Goal: Task Accomplishment & Management: Manage account settings

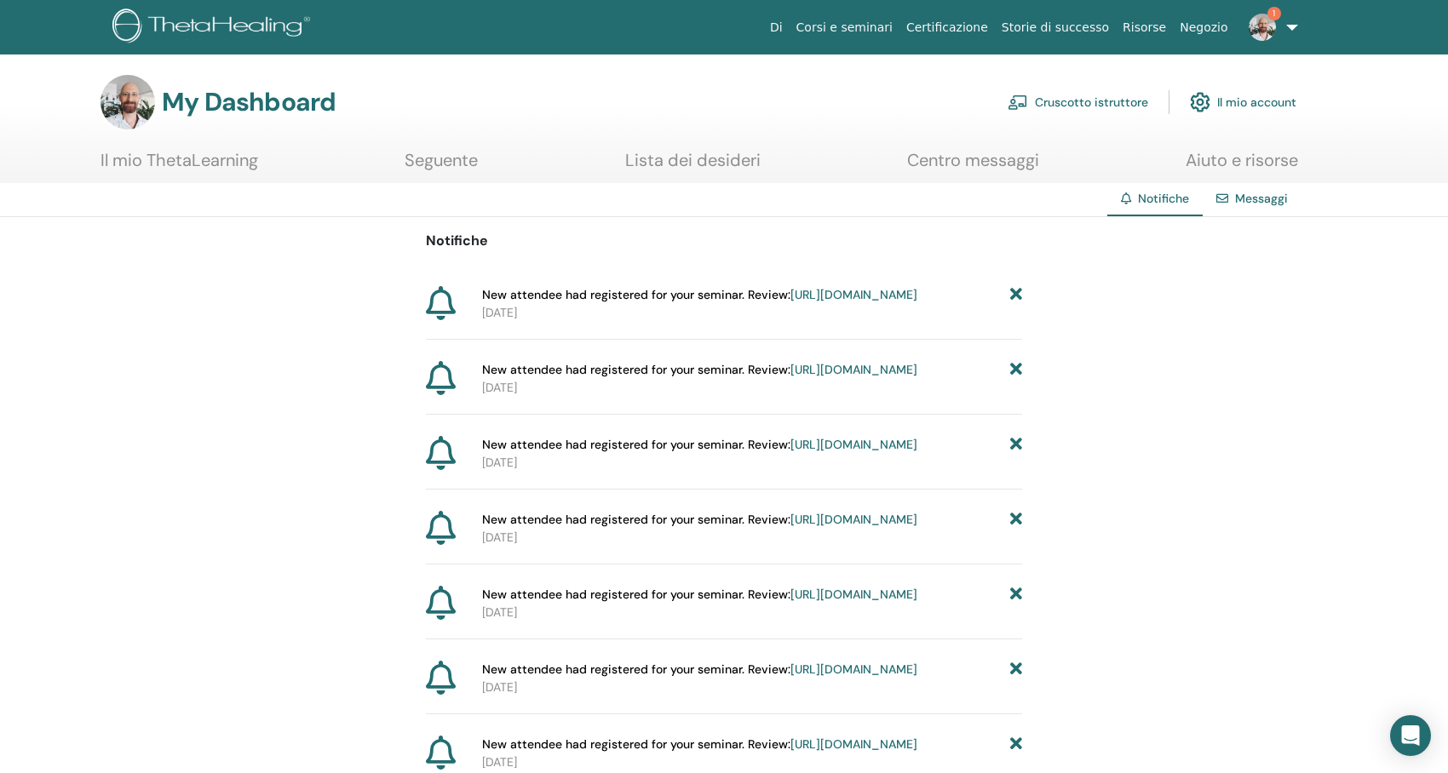
click at [1097, 88] on link "Cruscotto istruttore" at bounding box center [1077, 101] width 140 height 37
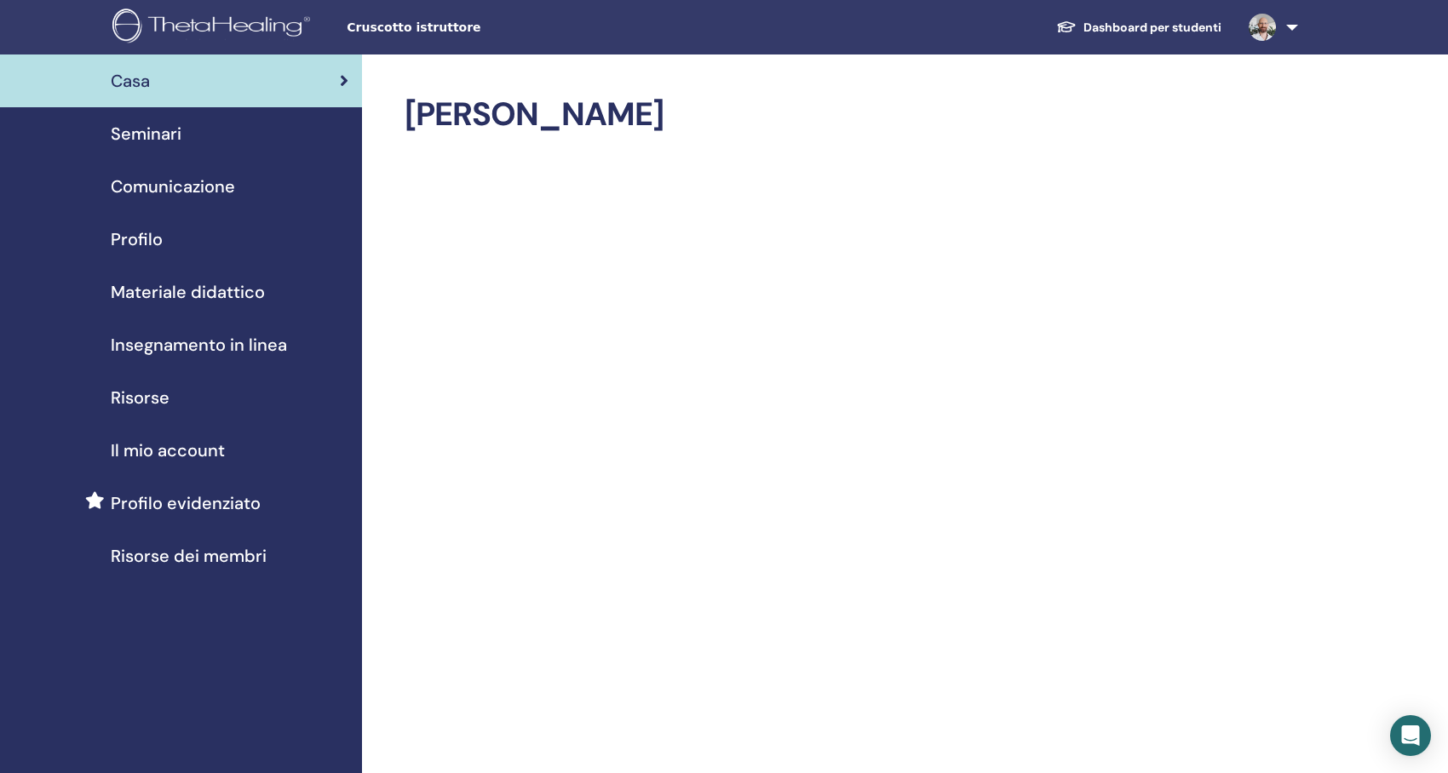
click at [138, 145] on span "Seminari" at bounding box center [146, 134] width 71 height 26
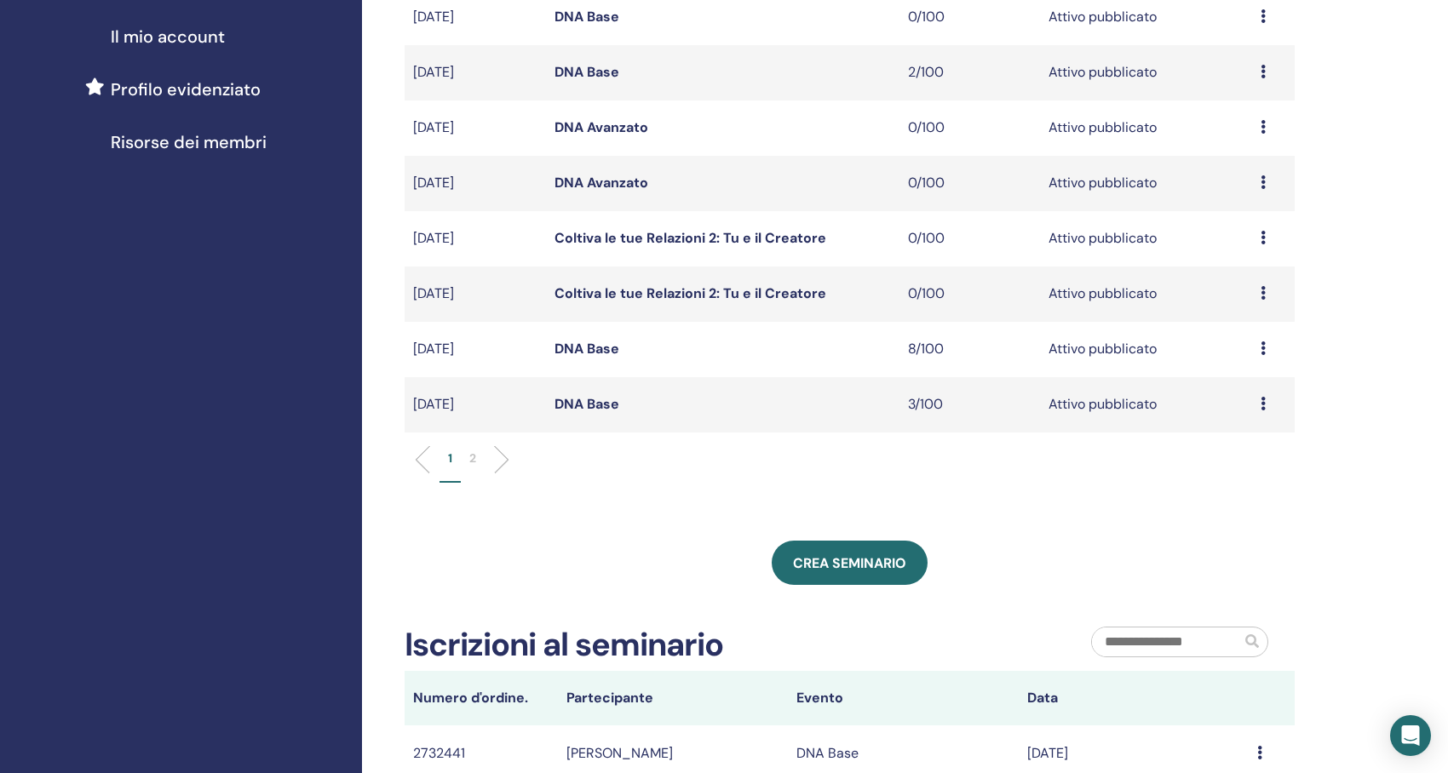
scroll to position [426, 0]
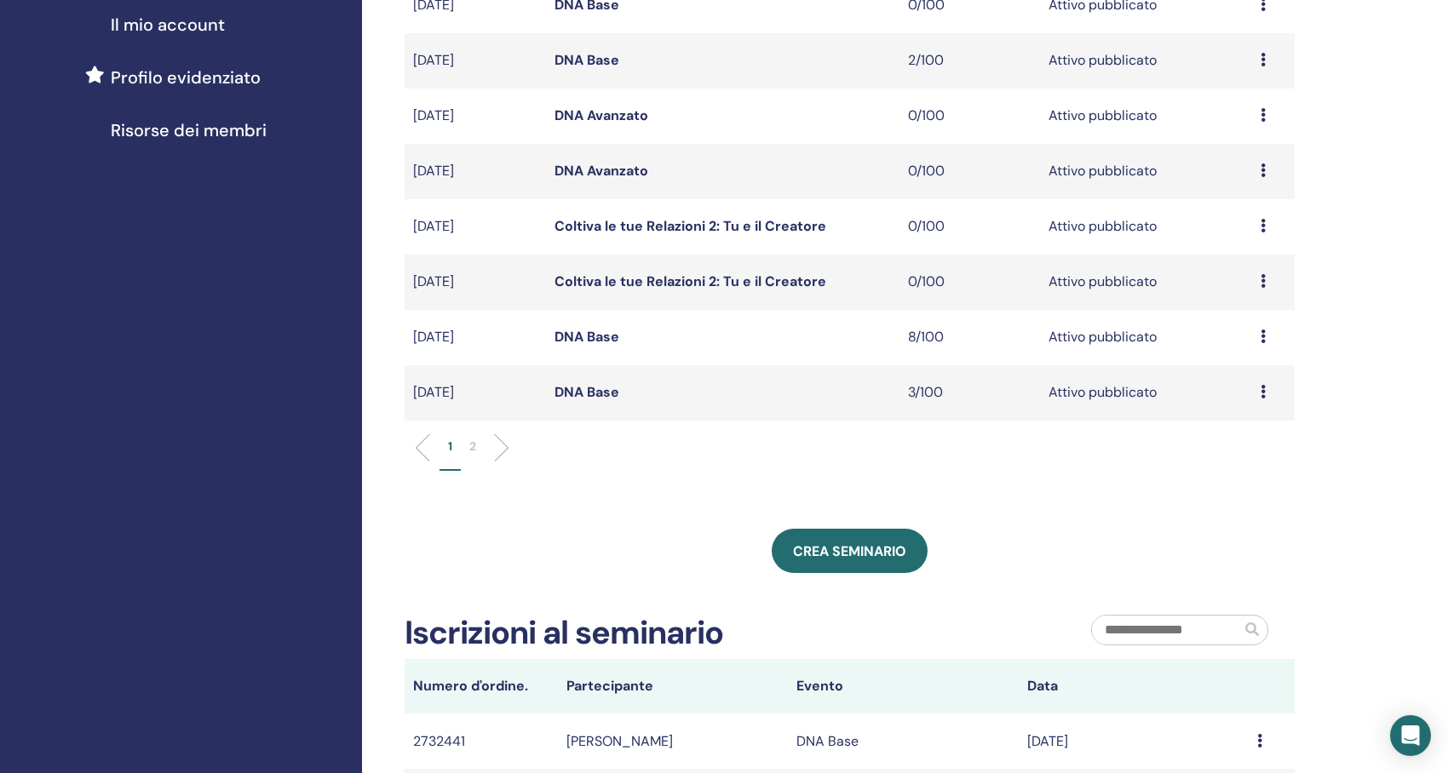
drag, startPoint x: 470, startPoint y: 336, endPoint x: 622, endPoint y: 336, distance: 152.4
drag, startPoint x: 622, startPoint y: 336, endPoint x: 583, endPoint y: 348, distance: 40.9
click at [583, 348] on td "DNA Base" at bounding box center [722, 337] width 353 height 55
click at [608, 341] on link "DNA Base" at bounding box center [586, 337] width 65 height 18
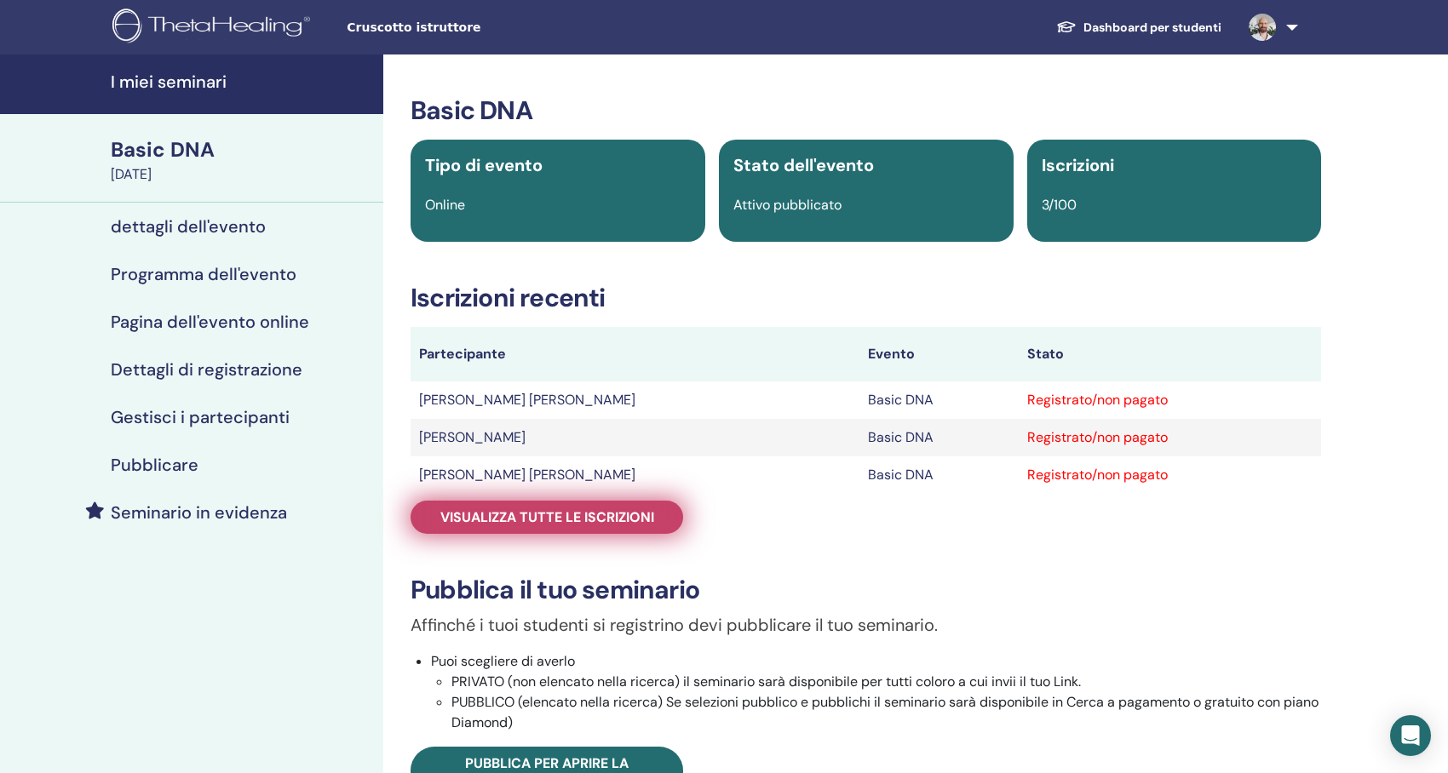
click at [621, 518] on span "Visualizza tutte le iscrizioni" at bounding box center [547, 517] width 214 height 18
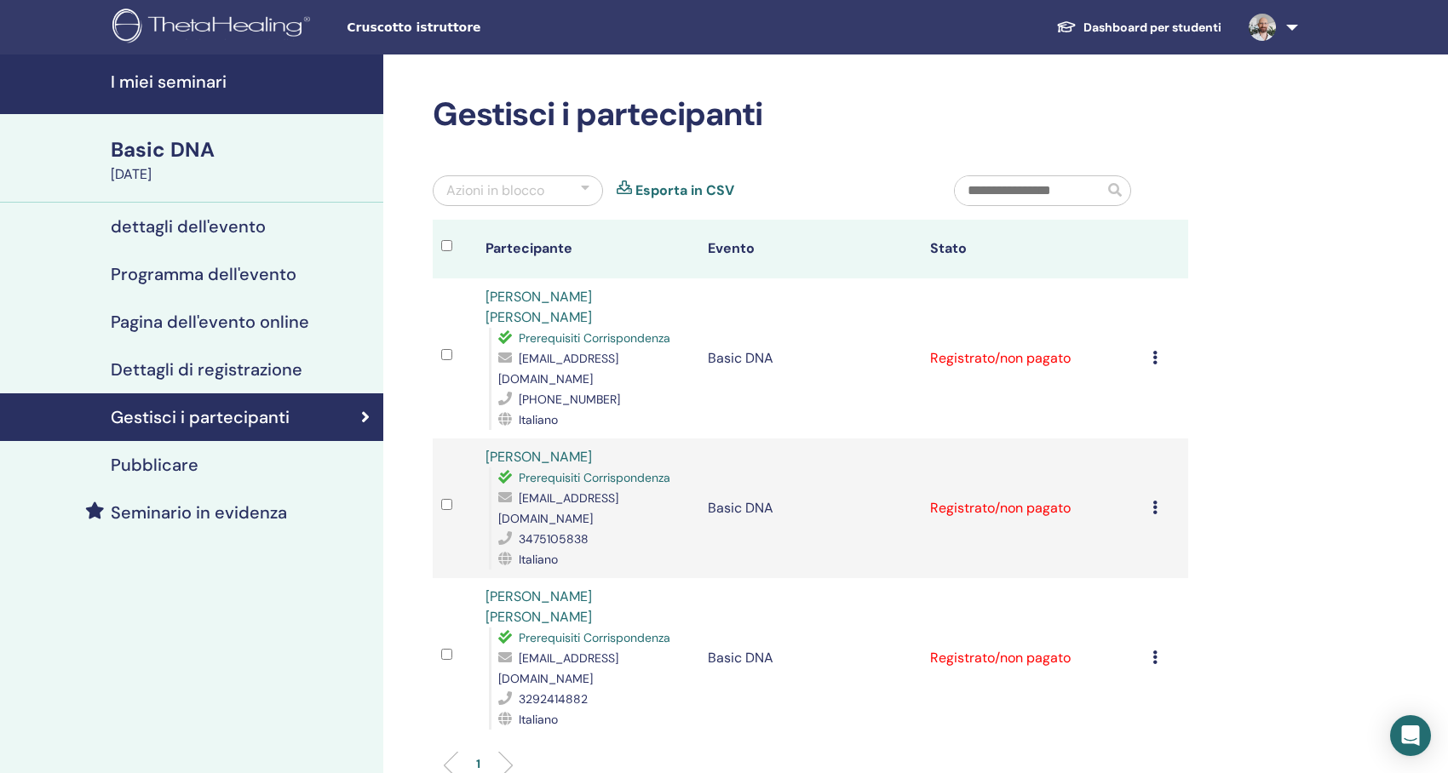
click at [1289, 32] on link at bounding box center [1270, 27] width 70 height 54
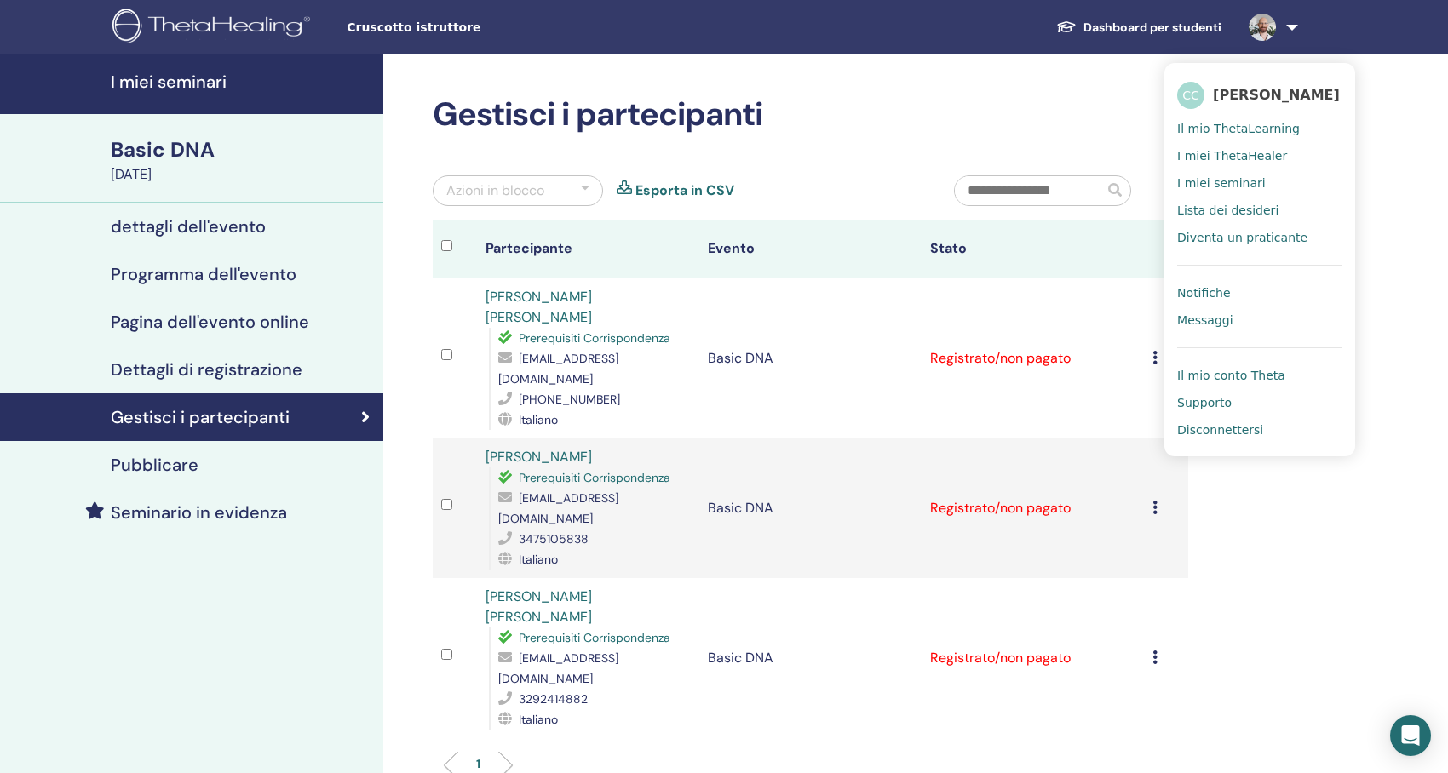
click at [1214, 301] on span "Notifiche" at bounding box center [1203, 292] width 53 height 15
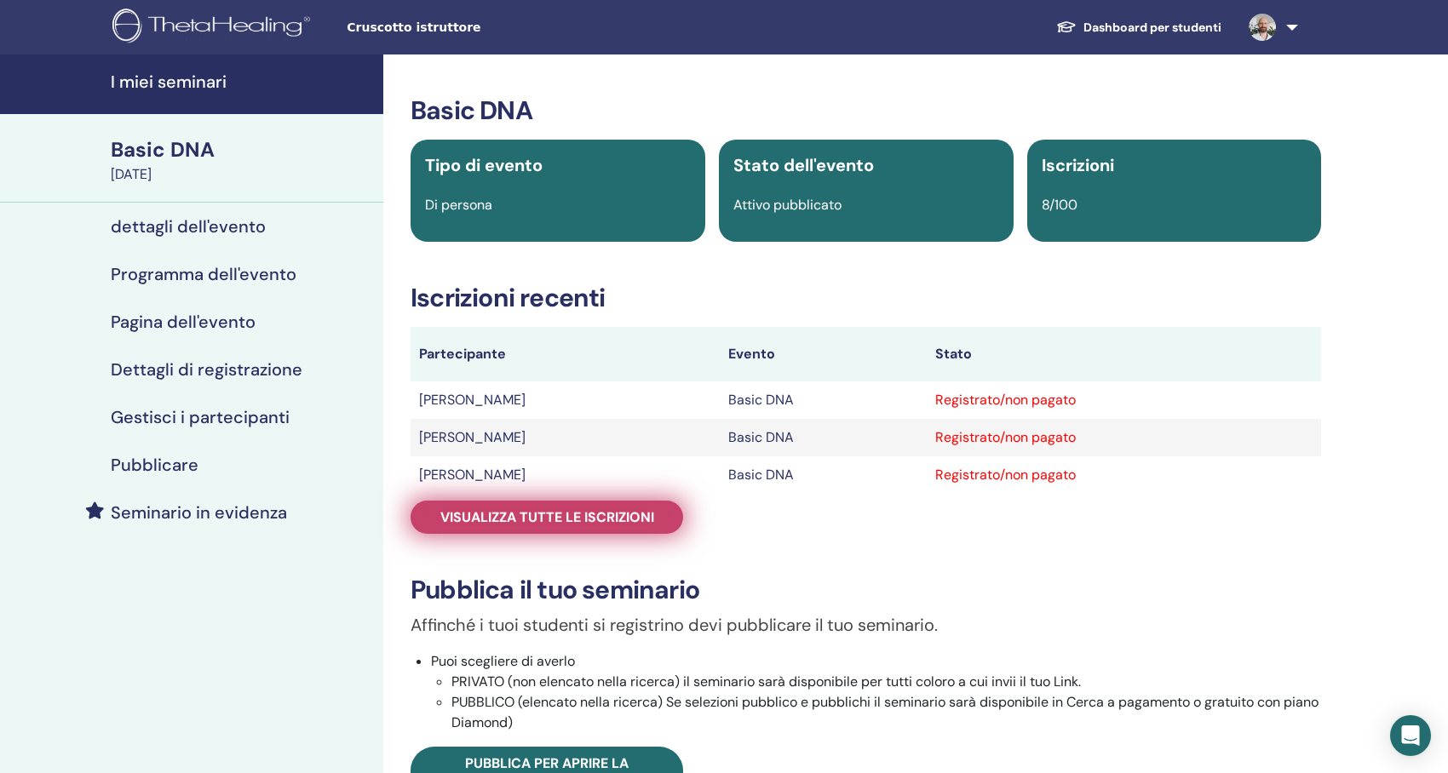
click at [582, 513] on span "Visualizza tutte le iscrizioni" at bounding box center [547, 517] width 214 height 18
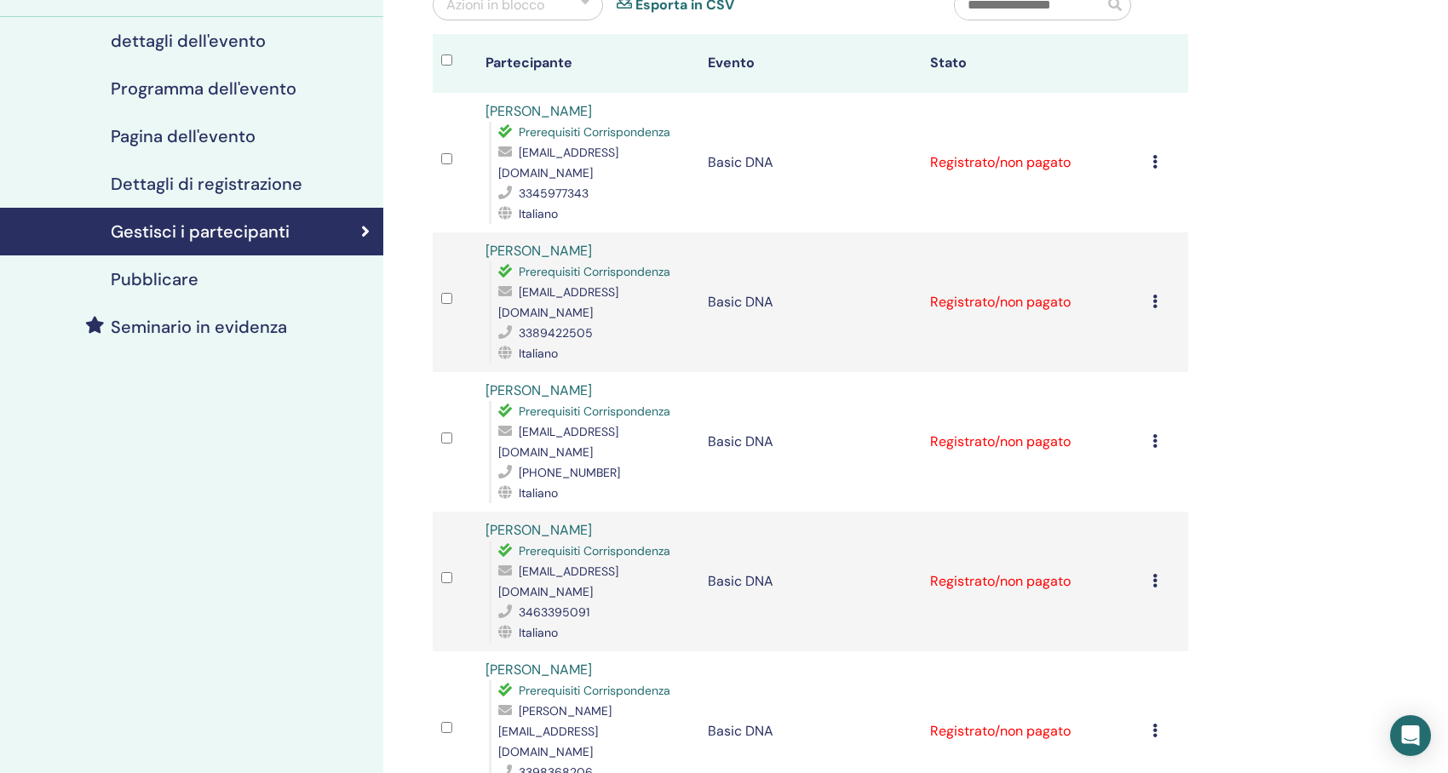
scroll to position [85, 0]
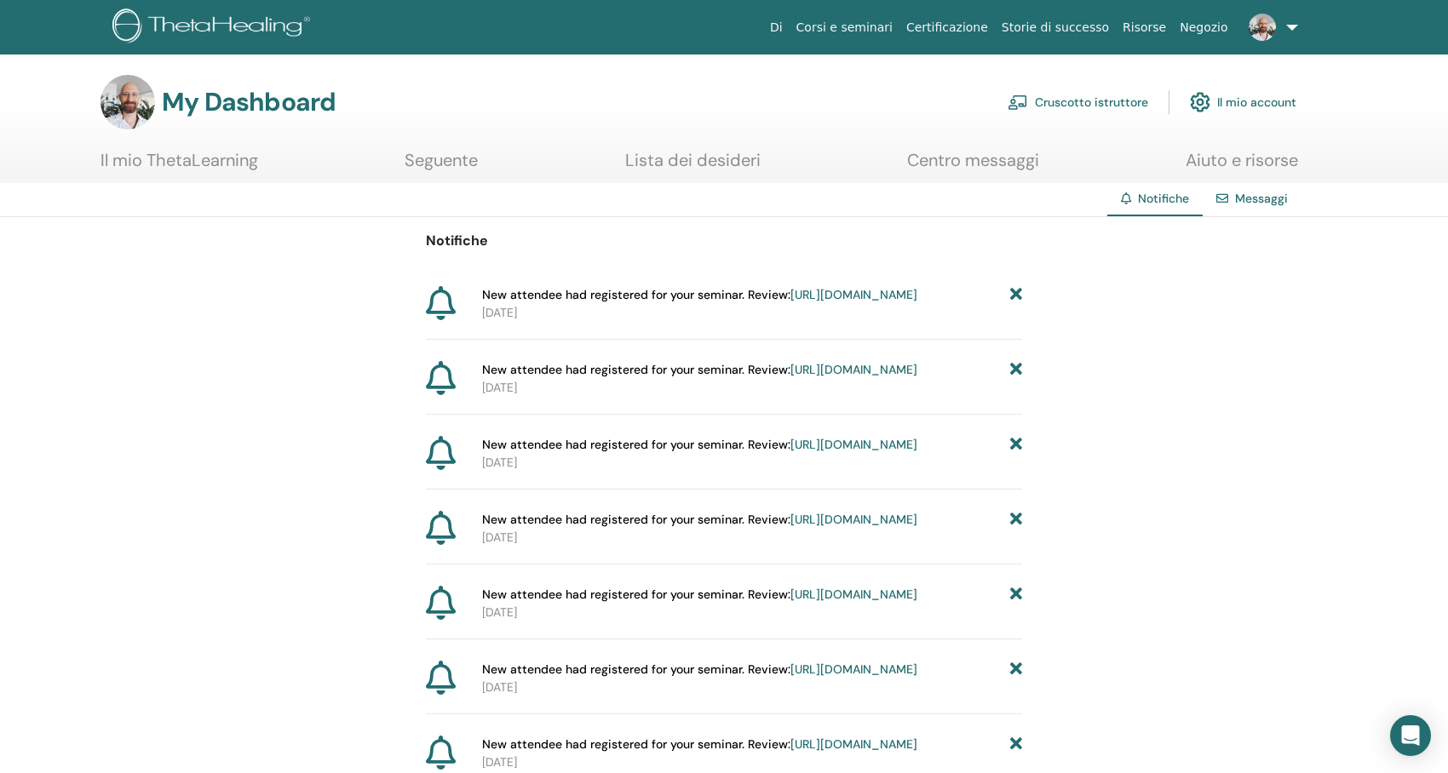
click at [790, 302] on link "[URL][DOMAIN_NAME]" at bounding box center [853, 294] width 127 height 15
click at [790, 377] on link "[URL][DOMAIN_NAME]" at bounding box center [853, 369] width 127 height 15
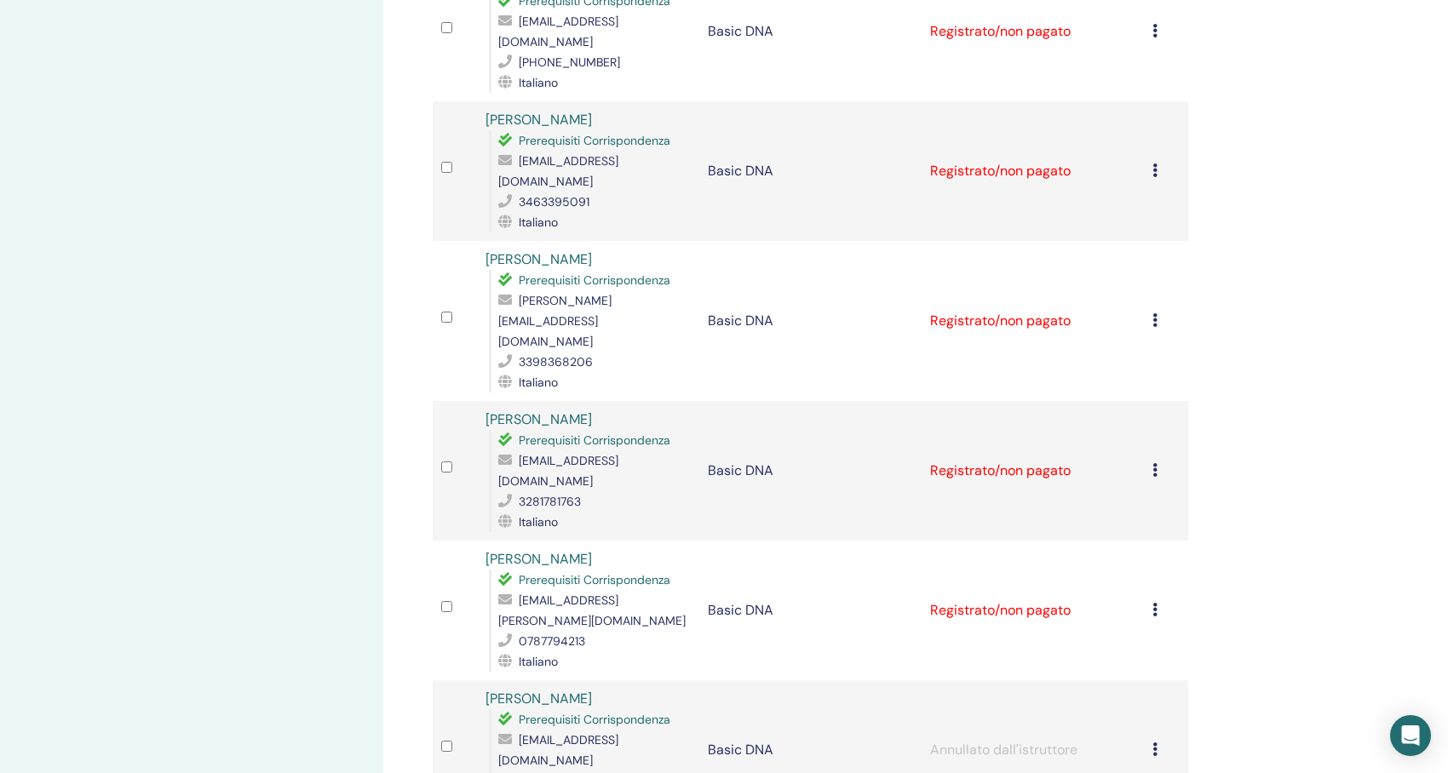
scroll to position [85, 0]
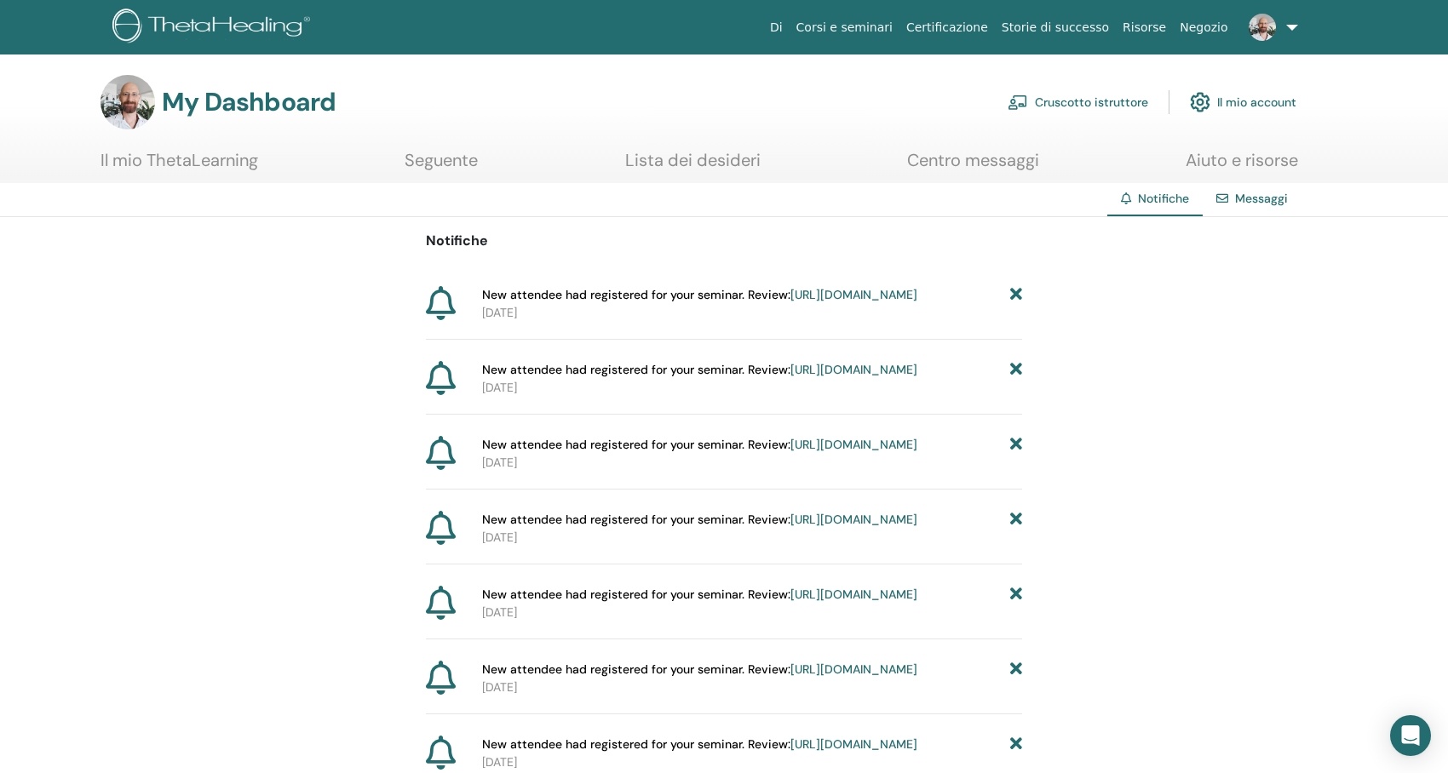
click at [790, 452] on link "https://member.thetahealing.com/instructor/seminar/370419/attendees" at bounding box center [853, 444] width 127 height 15
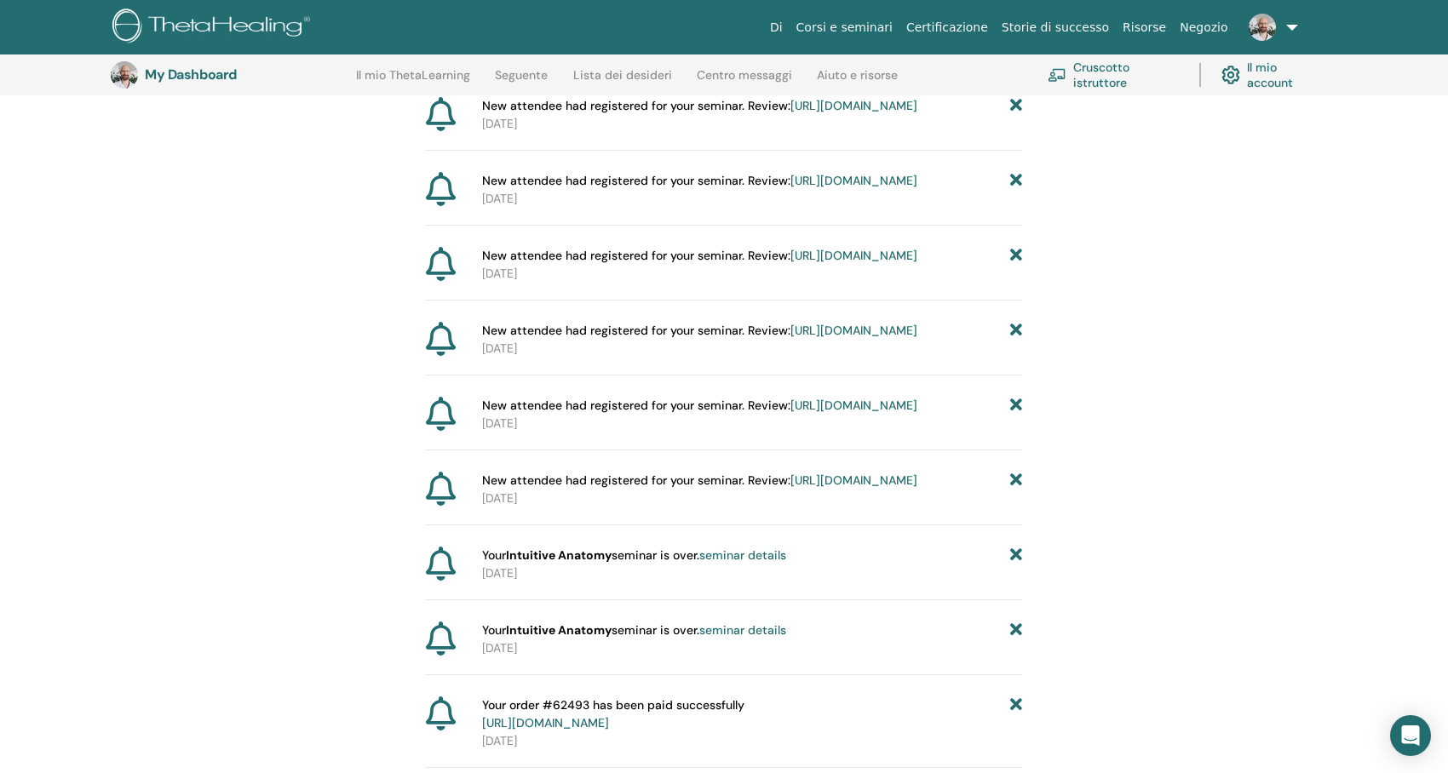
scroll to position [551, 0]
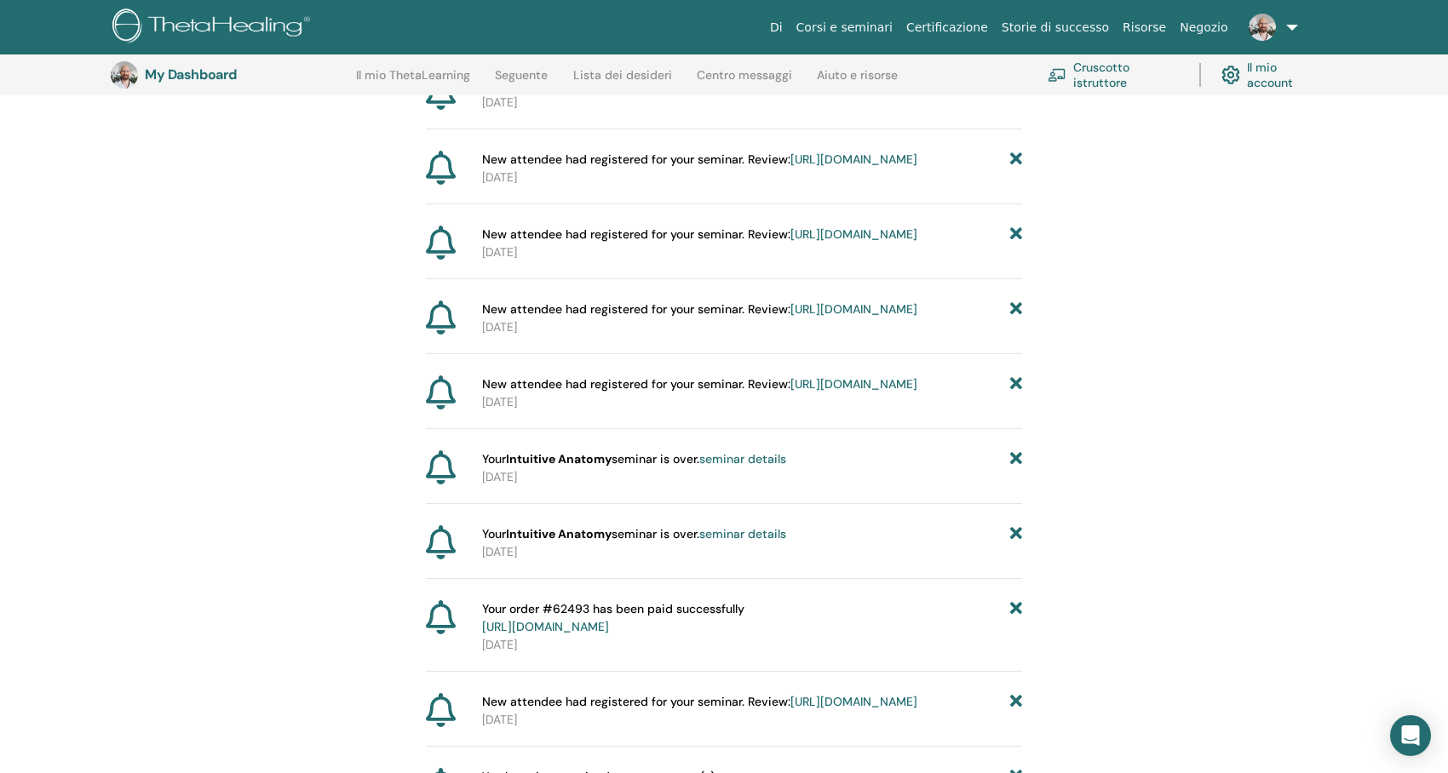
click at [790, 392] on link "[URL][DOMAIN_NAME]" at bounding box center [853, 383] width 127 height 15
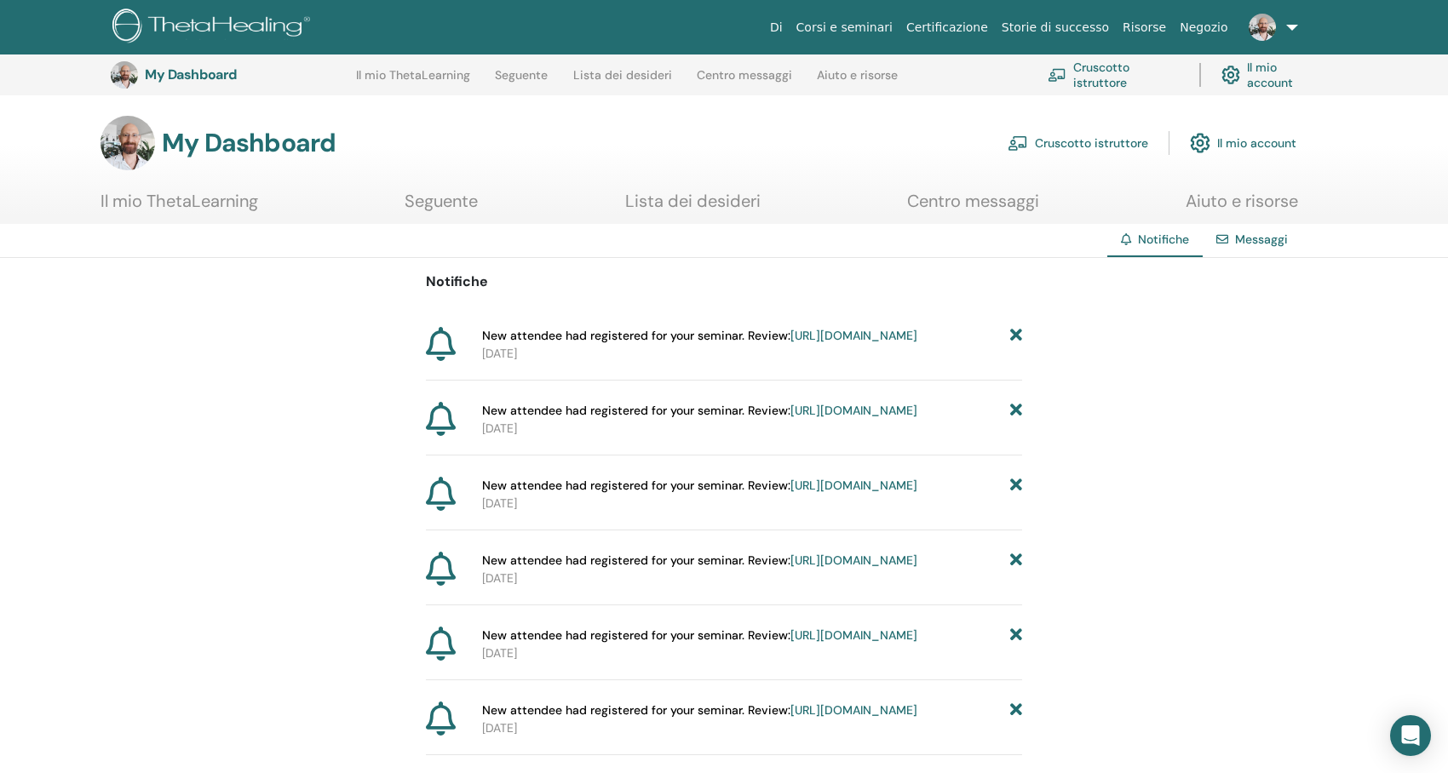
scroll to position [551, 0]
